Goal: Navigation & Orientation: Find specific page/section

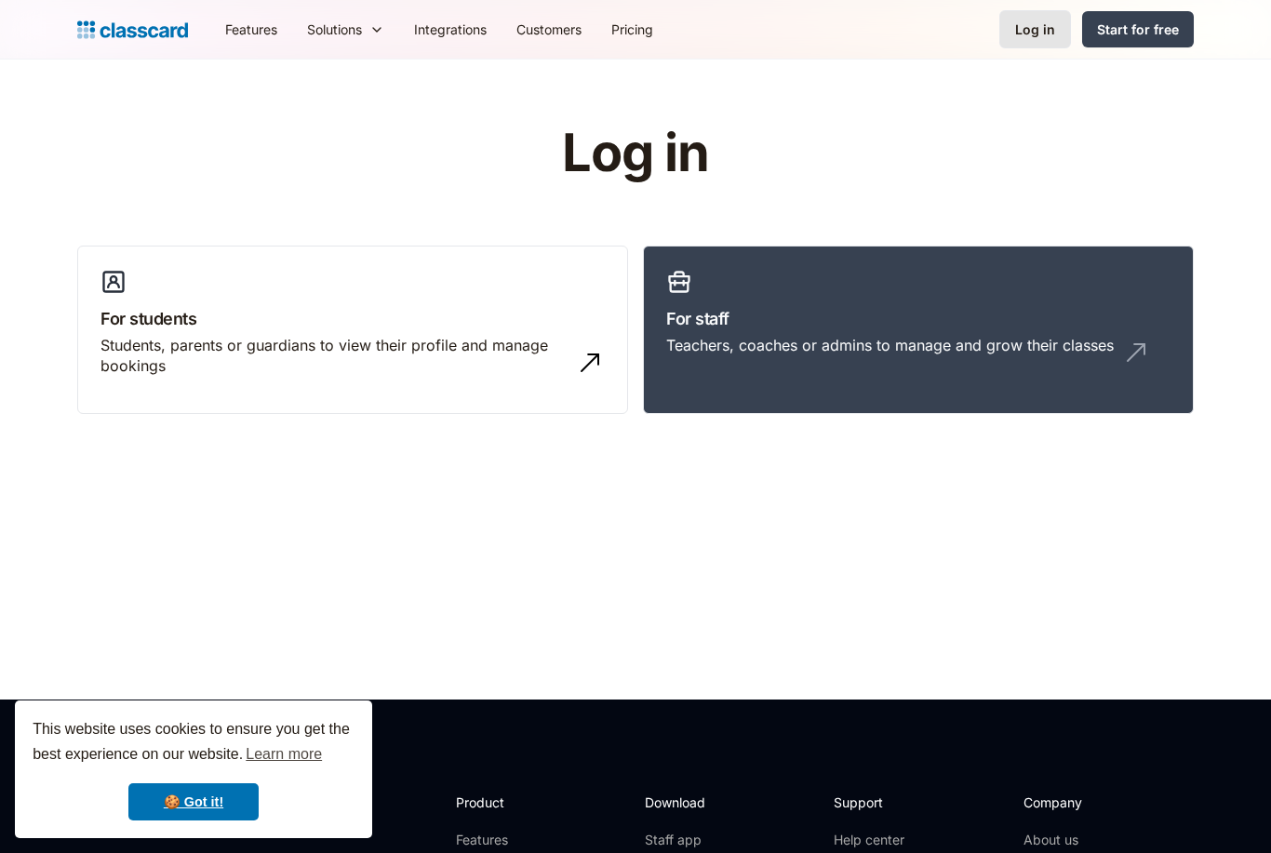
click at [1030, 37] on div "Log in" at bounding box center [1035, 30] width 40 height 20
click at [1051, 32] on div "Log in" at bounding box center [1035, 30] width 40 height 20
click at [823, 313] on h3 "For staff" at bounding box center [918, 318] width 504 height 25
